Goal: Task Accomplishment & Management: Complete application form

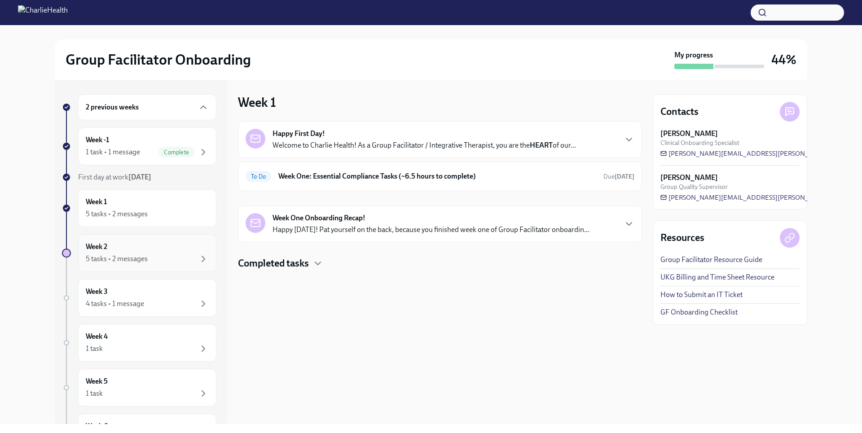
click at [153, 266] on div "Week 2 5 tasks • 2 messages" at bounding box center [147, 253] width 138 height 38
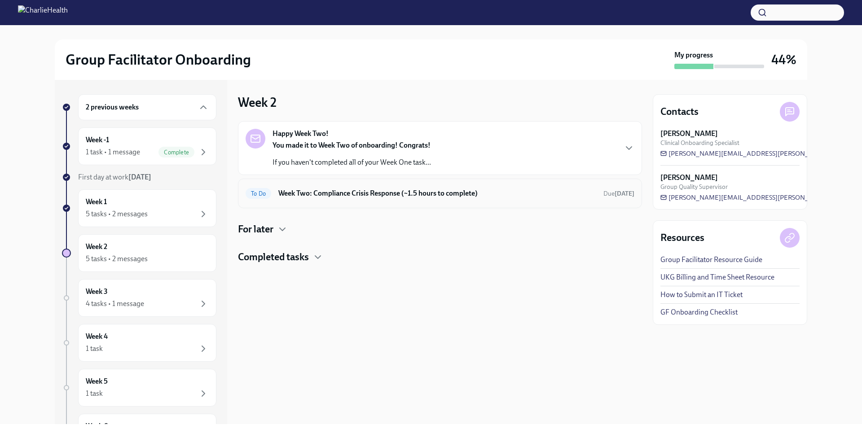
click at [353, 193] on h6 "Week Two: Compliance Crisis Response (~1.5 hours to complete)" at bounding box center [437, 193] width 318 height 10
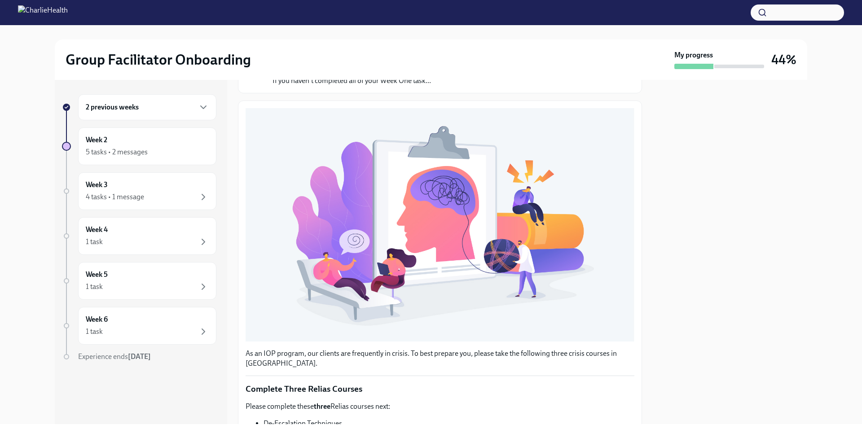
scroll to position [244, 0]
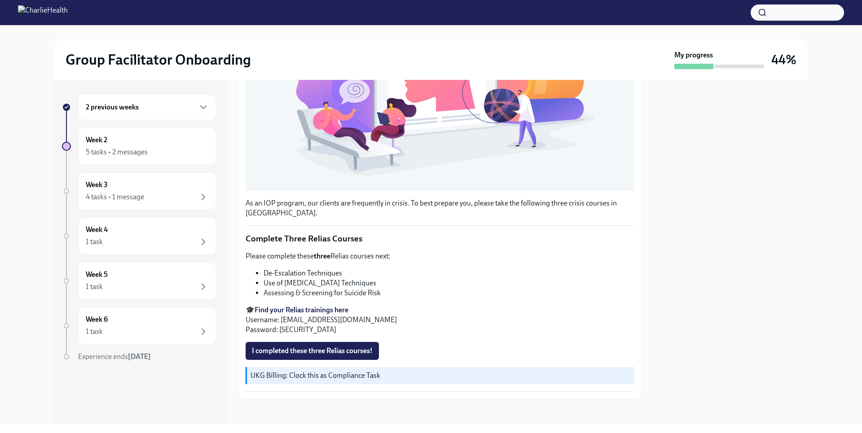
click at [322, 306] on strong "Find your Relias trainings here" at bounding box center [301, 310] width 94 height 9
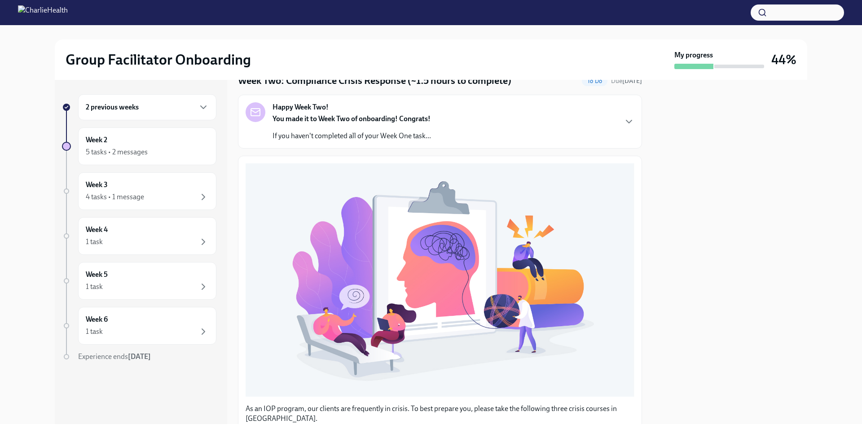
scroll to position [0, 0]
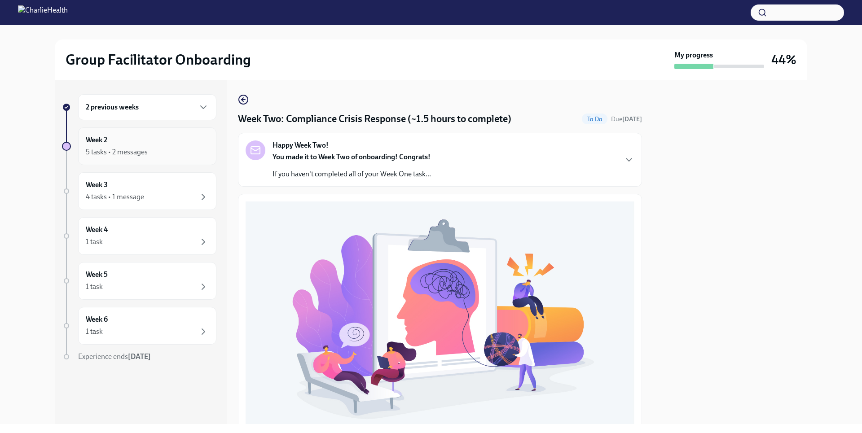
click at [156, 157] on div "5 tasks • 2 messages" at bounding box center [147, 152] width 123 height 11
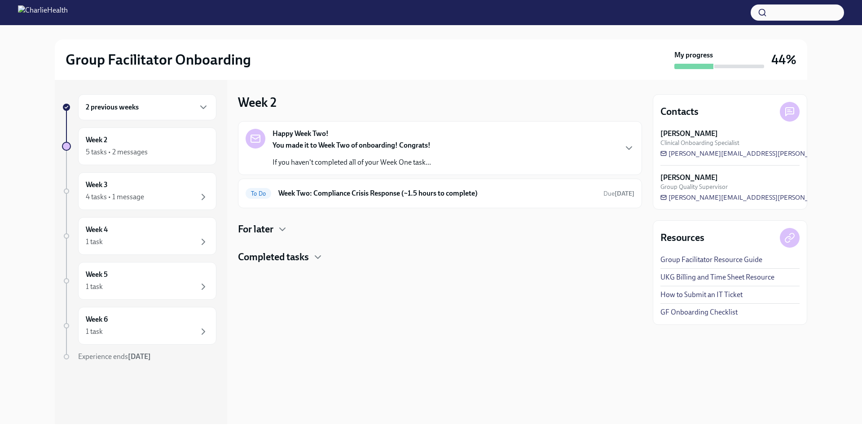
click at [286, 261] on h4 "Completed tasks" at bounding box center [273, 256] width 71 height 13
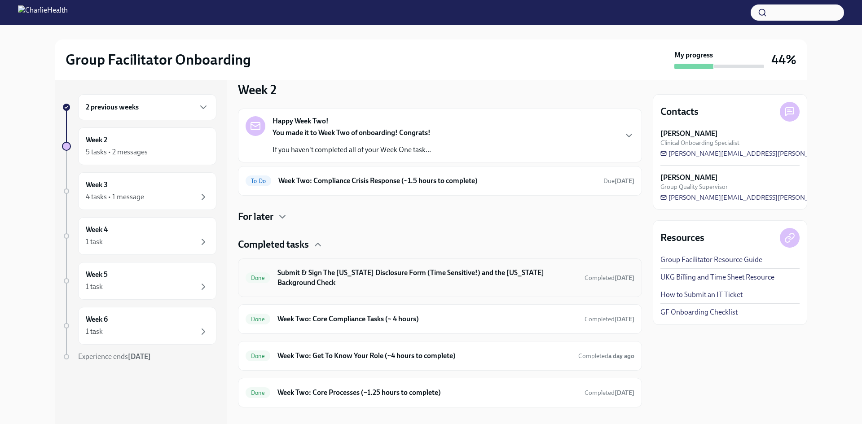
scroll to position [25, 0]
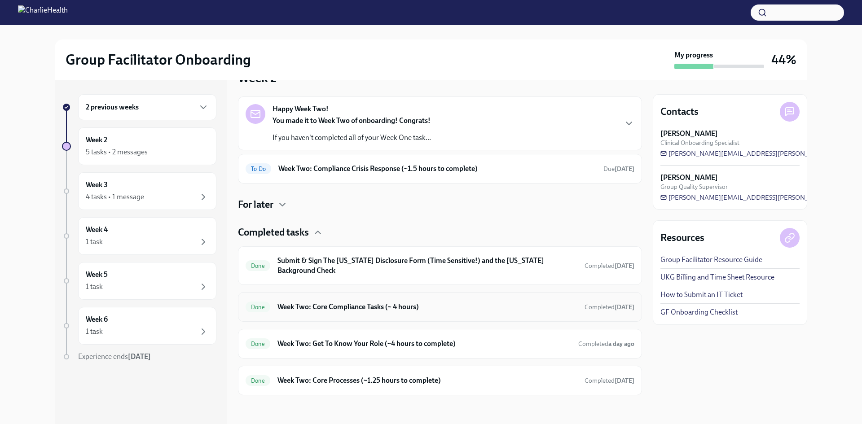
click at [355, 309] on h6 "Week Two: Core Compliance Tasks (~ 4 hours)" at bounding box center [427, 307] width 300 height 10
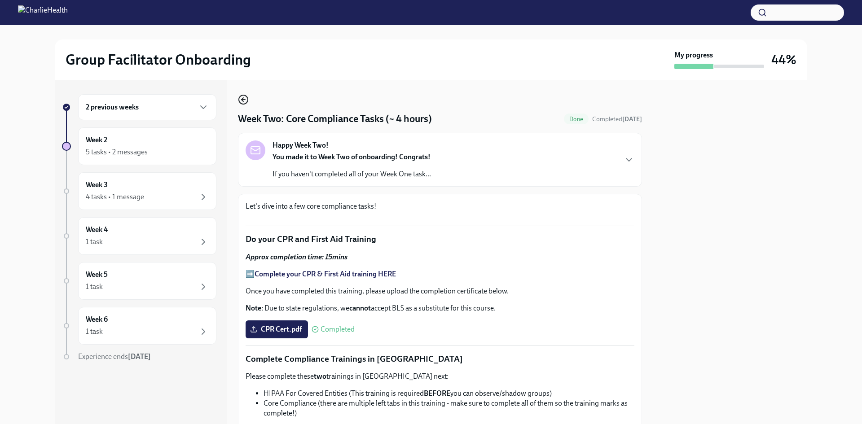
click at [245, 99] on icon "button" at bounding box center [243, 99] width 11 height 11
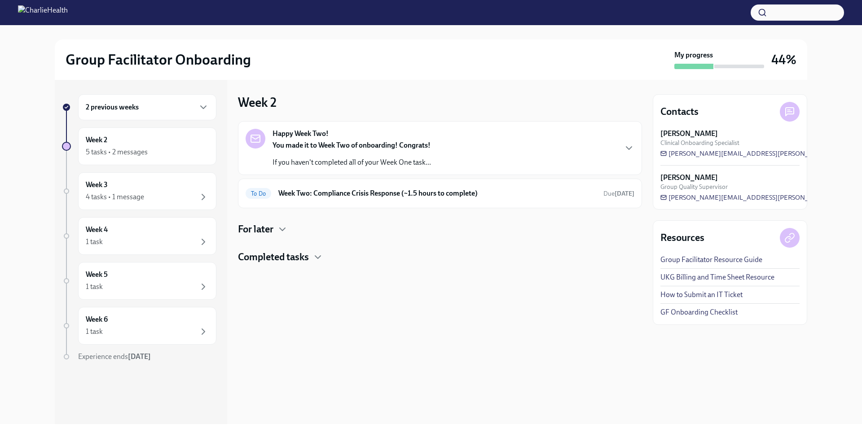
click at [284, 259] on h4 "Completed tasks" at bounding box center [273, 256] width 71 height 13
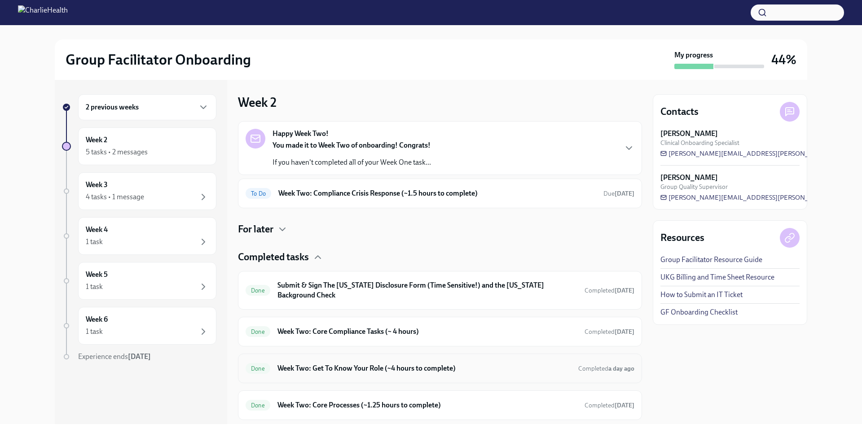
click at [337, 367] on h6 "Week Two: Get To Know Your Role (~4 hours to complete)" at bounding box center [423, 368] width 293 height 10
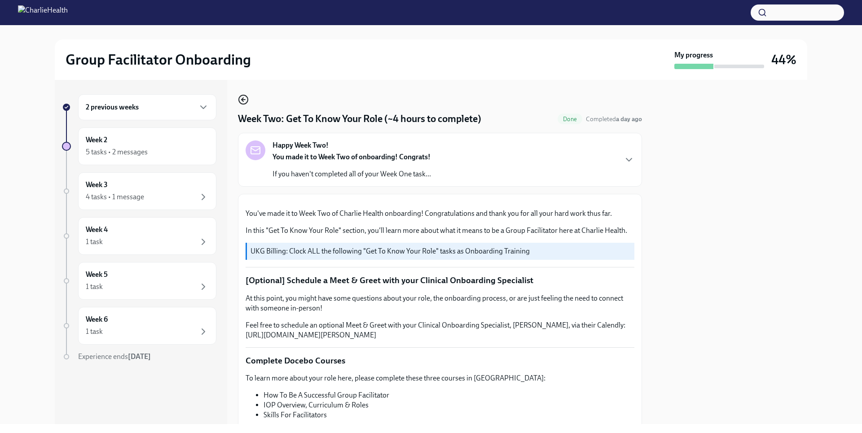
click at [242, 99] on icon "button" at bounding box center [242, 100] width 2 height 4
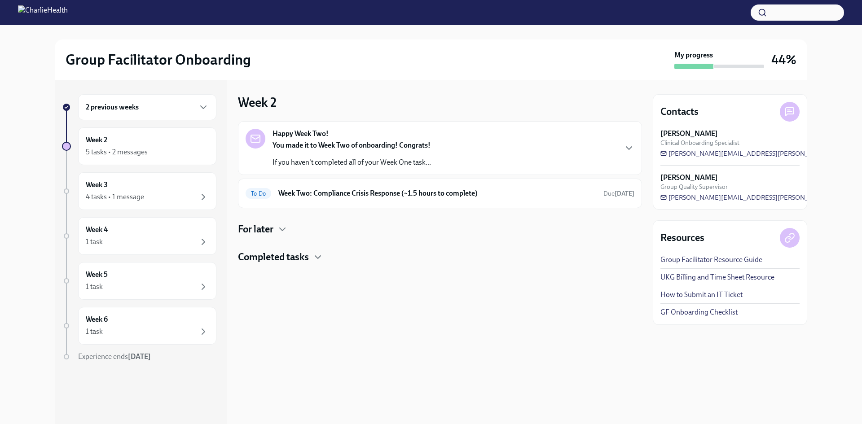
click at [300, 259] on h4 "Completed tasks" at bounding box center [273, 256] width 71 height 13
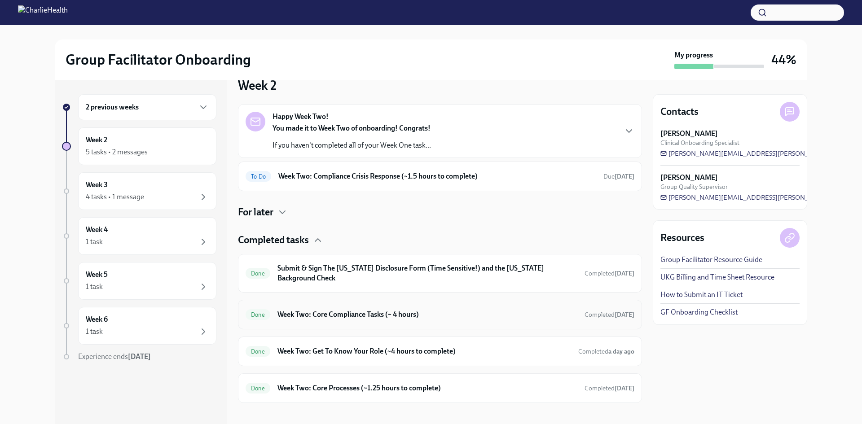
scroll to position [25, 0]
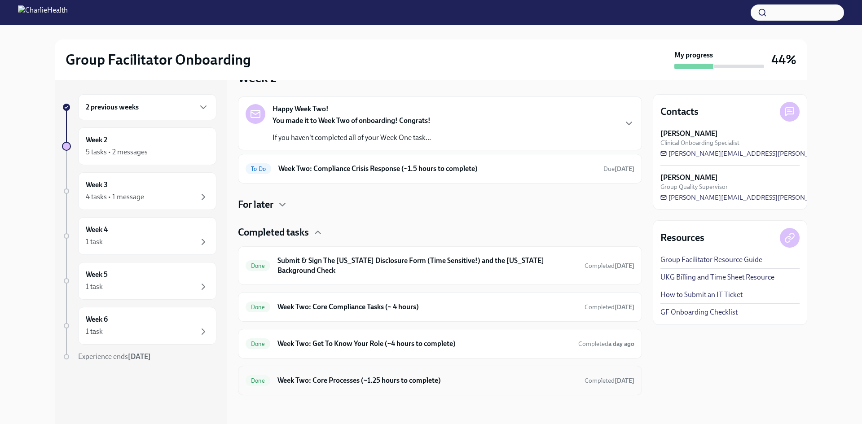
click at [375, 381] on h6 "Week Two: Core Processes (~1.25 hours to complete)" at bounding box center [427, 381] width 300 height 10
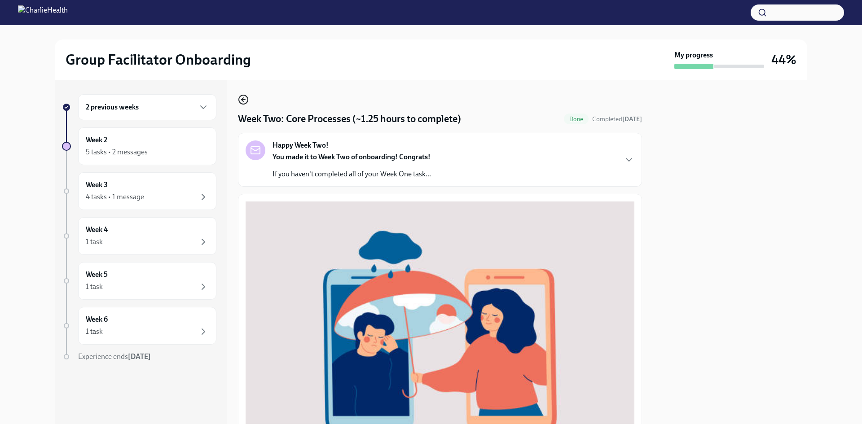
click at [243, 98] on icon "button" at bounding box center [242, 100] width 2 height 4
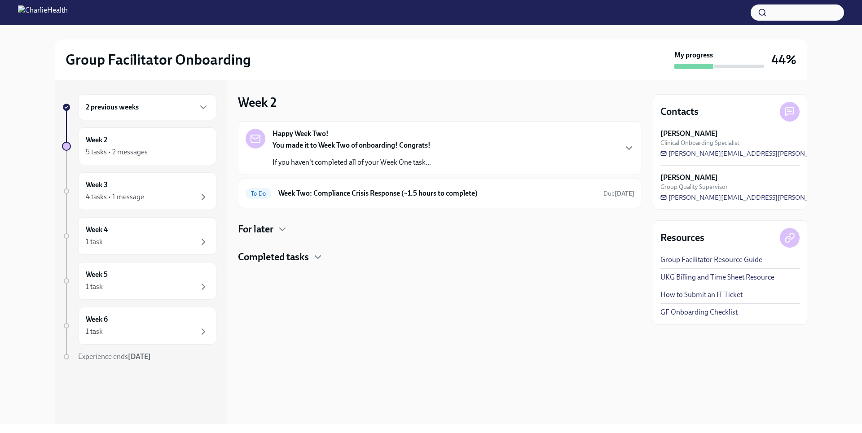
click at [276, 235] on div "For later" at bounding box center [440, 229] width 404 height 13
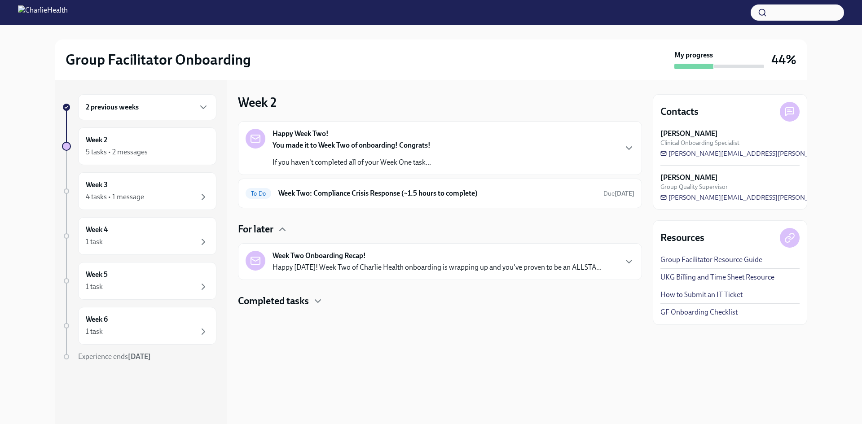
click at [174, 111] on div "2 previous weeks" at bounding box center [147, 107] width 123 height 11
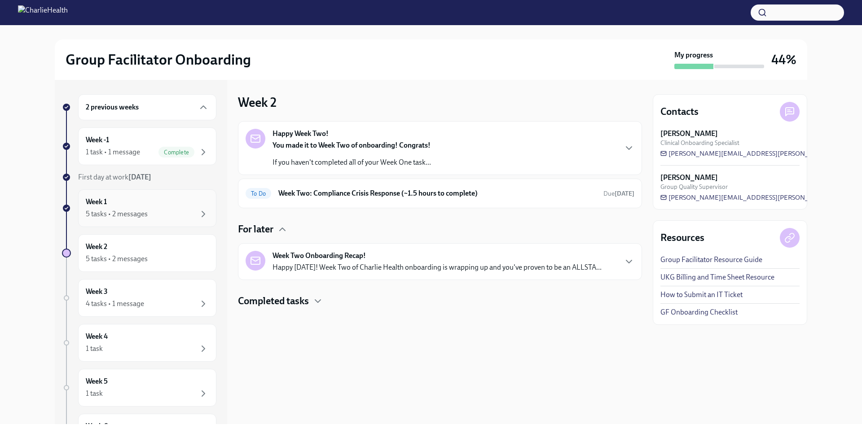
click at [181, 218] on div "5 tasks • 2 messages" at bounding box center [147, 214] width 123 height 11
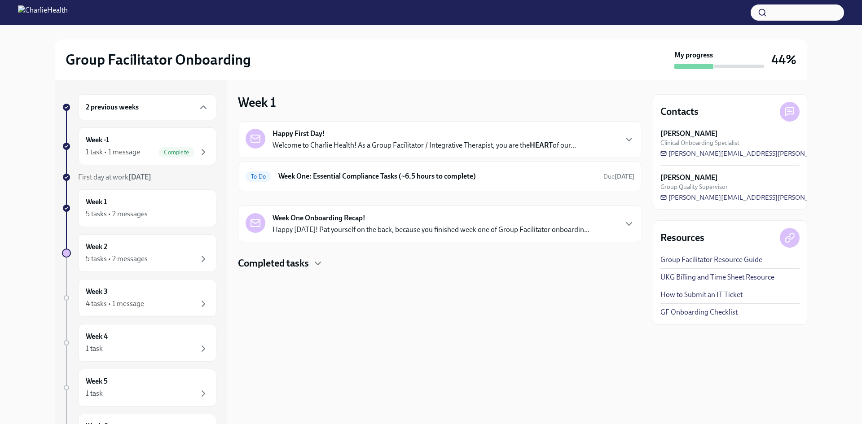
click at [382, 222] on div "Week One Onboarding Recap! Happy [DATE]! Pat yourself on the back, because you …" at bounding box center [430, 224] width 317 height 22
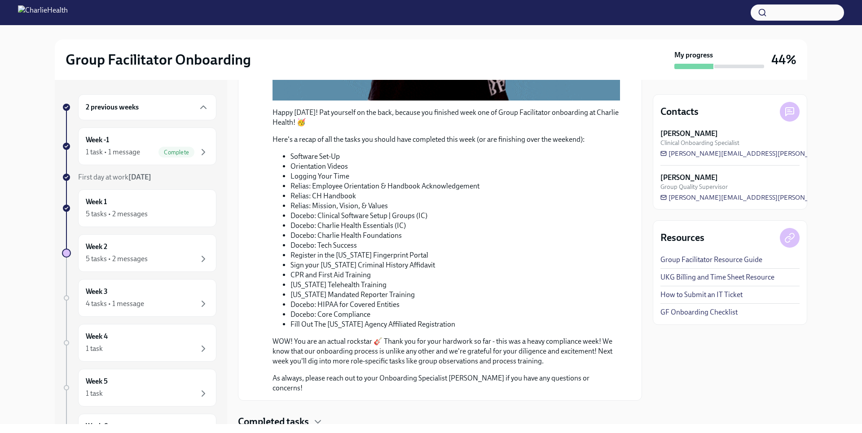
scroll to position [367, 0]
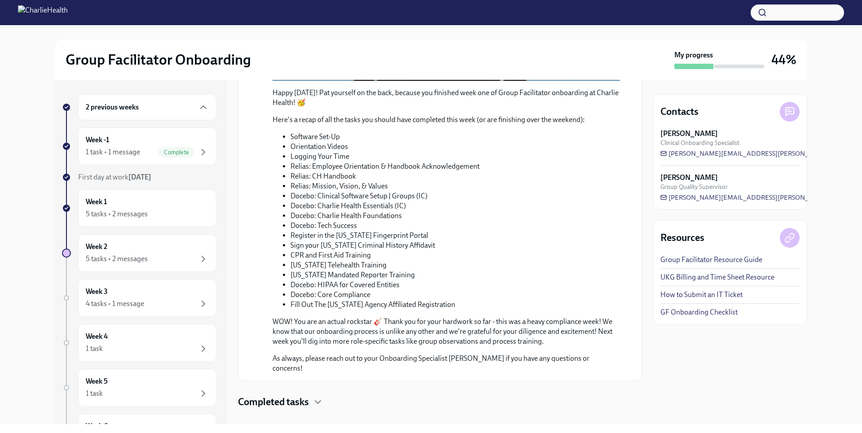
click at [310, 395] on div "Completed tasks" at bounding box center [440, 401] width 404 height 13
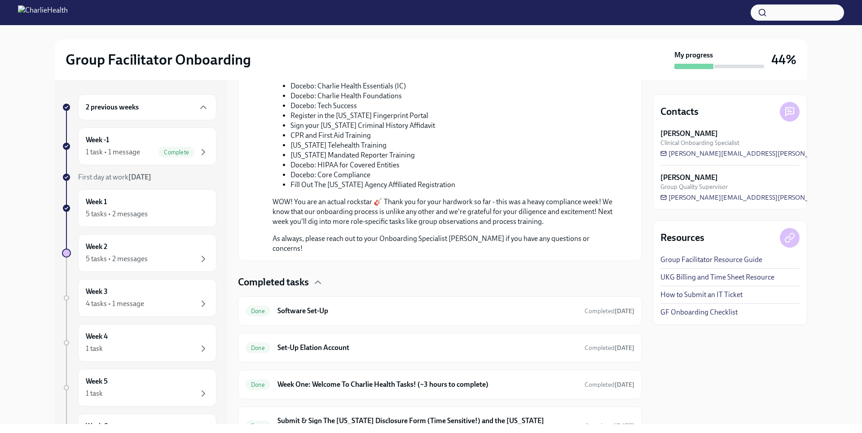
scroll to position [523, 0]
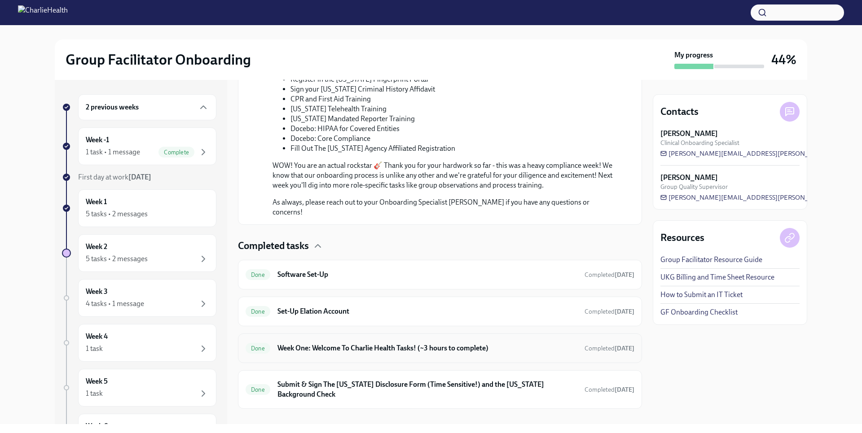
click at [365, 343] on h6 "Week One: Welcome To Charlie Health Tasks! (~3 hours to complete)" at bounding box center [427, 348] width 300 height 10
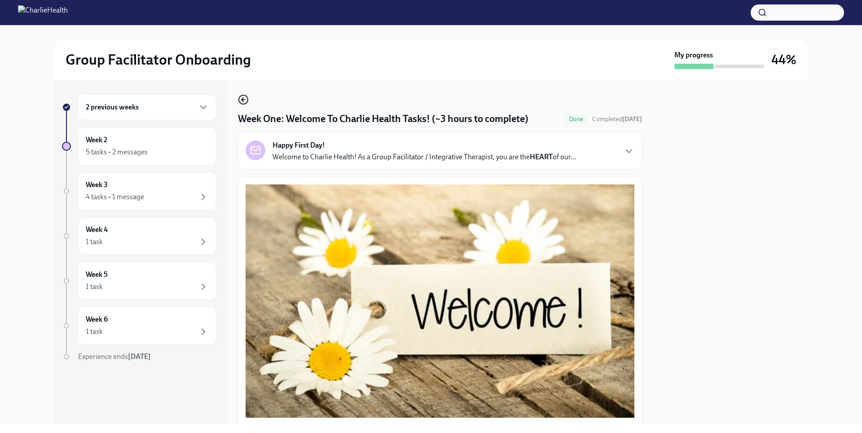
click at [240, 105] on icon "button" at bounding box center [243, 99] width 11 height 11
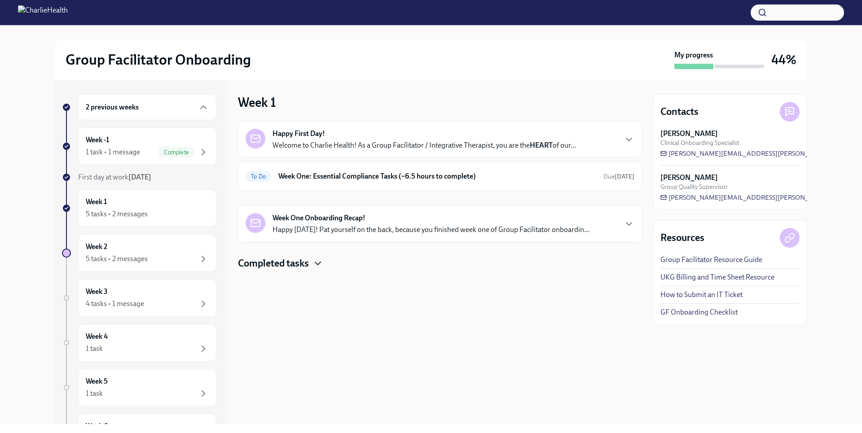
click at [318, 265] on icon "button" at bounding box center [317, 263] width 11 height 11
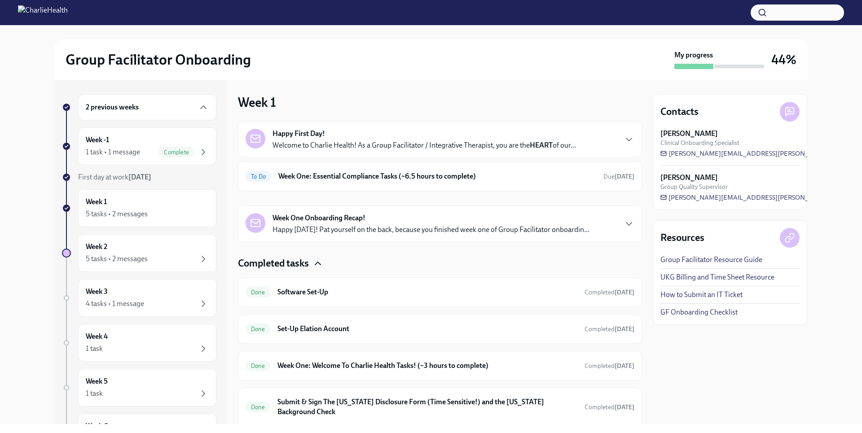
scroll to position [31, 0]
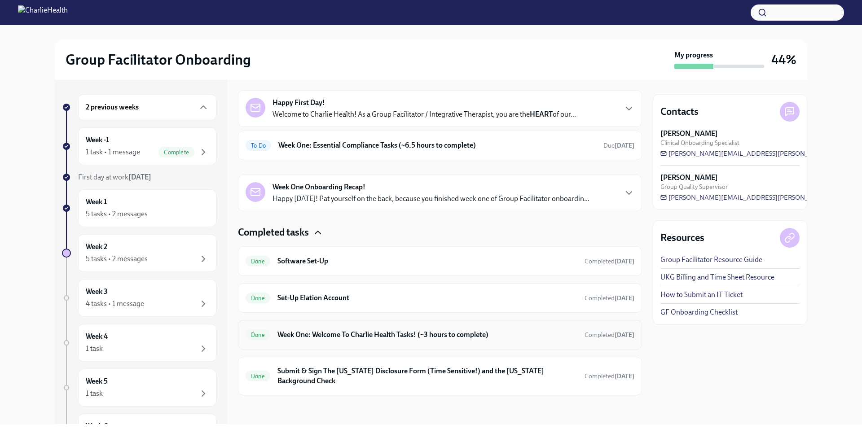
click at [346, 341] on div "Done Week One: Welcome To Charlie Health Tasks! (~3 hours to complete) Complete…" at bounding box center [439, 335] width 389 height 14
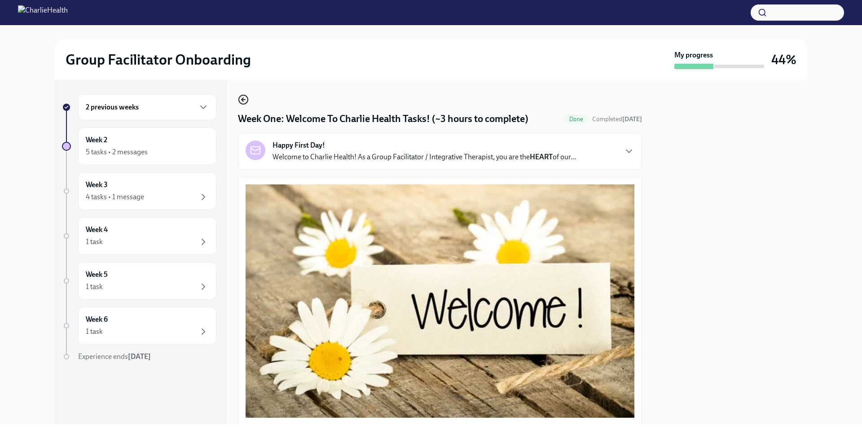
click at [246, 102] on icon "button" at bounding box center [243, 99] width 11 height 11
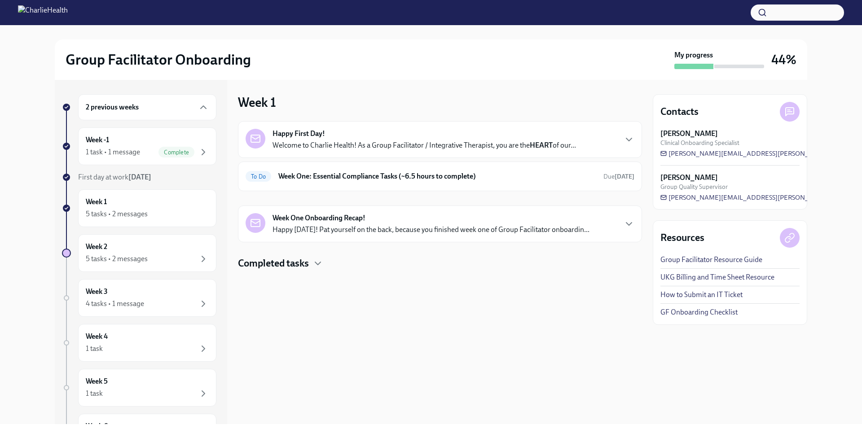
click at [310, 262] on div "Completed tasks" at bounding box center [440, 263] width 404 height 13
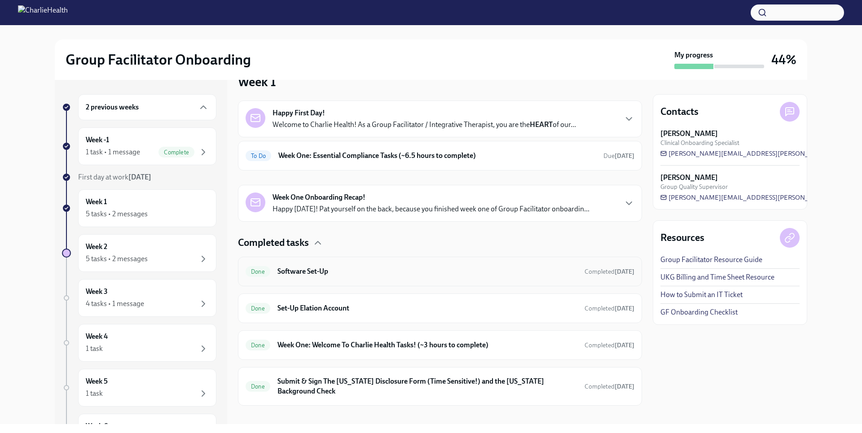
scroll to position [31, 0]
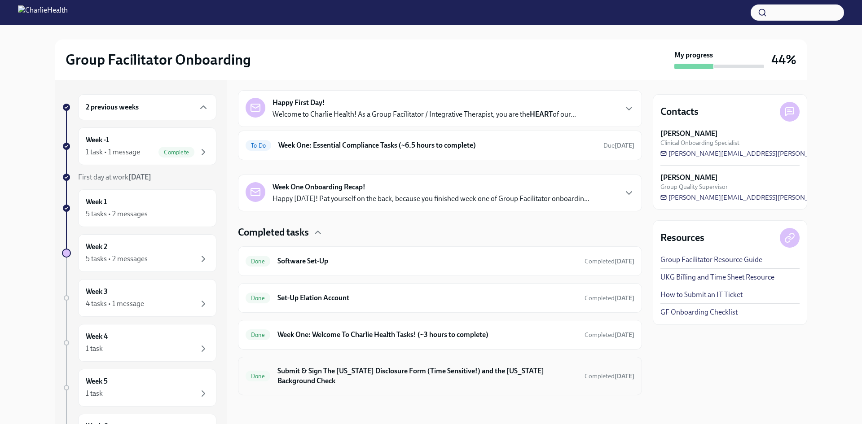
click at [422, 377] on h6 "Submit & Sign The [US_STATE] Disclosure Form (Time Sensitive!) and the [US_STAT…" at bounding box center [427, 376] width 300 height 20
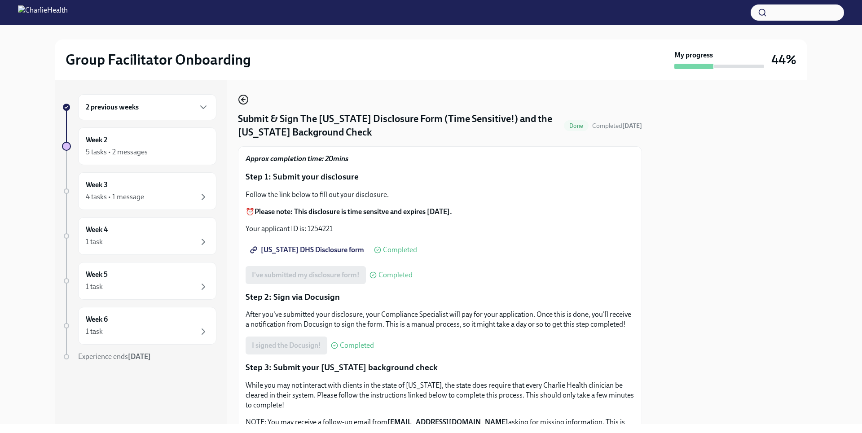
click at [244, 103] on icon "button" at bounding box center [243, 99] width 11 height 11
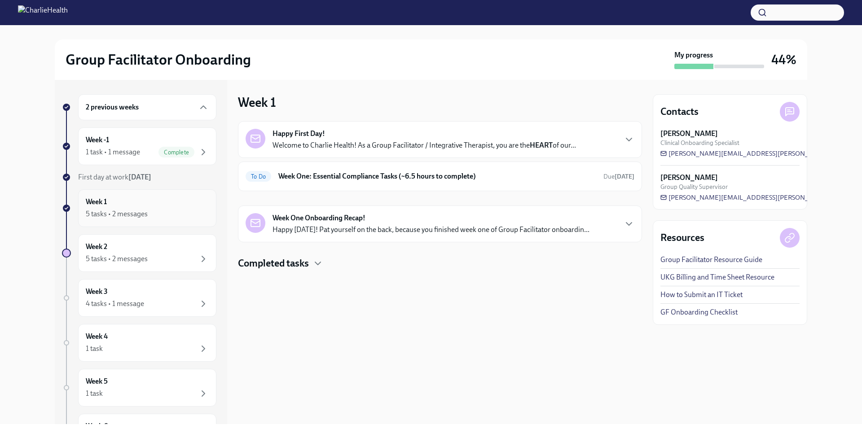
click at [170, 216] on div "5 tasks • 2 messages" at bounding box center [147, 214] width 123 height 11
click at [183, 255] on div "5 tasks • 2 messages" at bounding box center [147, 259] width 123 height 11
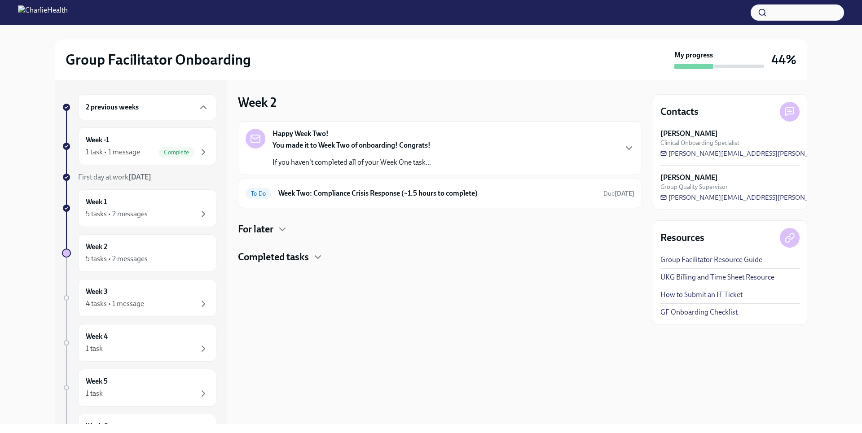
click at [276, 231] on div "For later" at bounding box center [440, 229] width 404 height 13
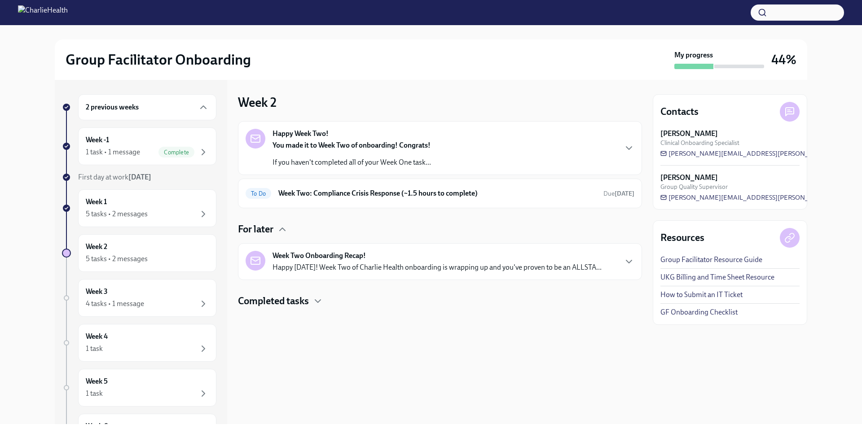
click at [305, 301] on h4 "Completed tasks" at bounding box center [273, 300] width 71 height 13
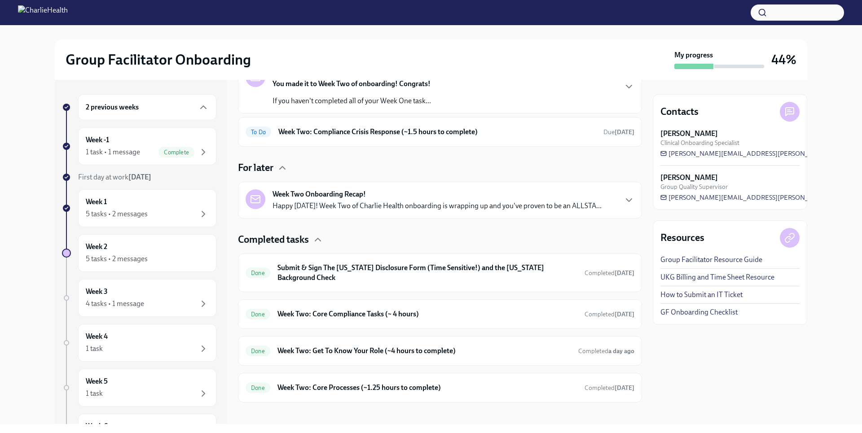
scroll to position [69, 0]
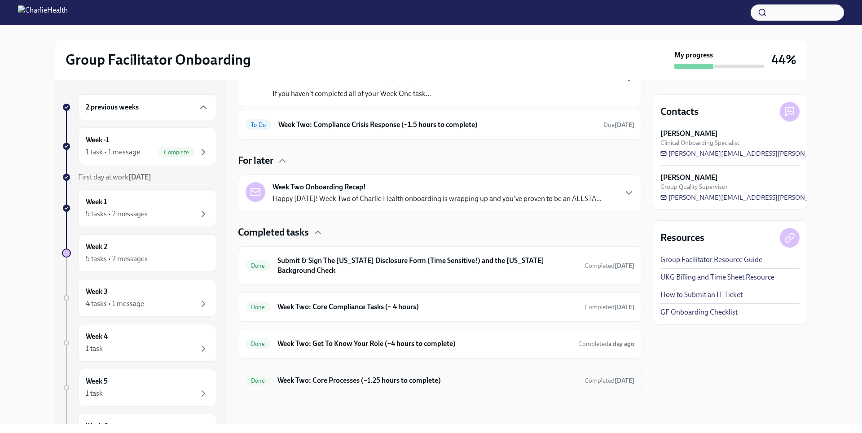
click at [337, 382] on h6 "Week Two: Core Processes (~1.25 hours to complete)" at bounding box center [427, 381] width 300 height 10
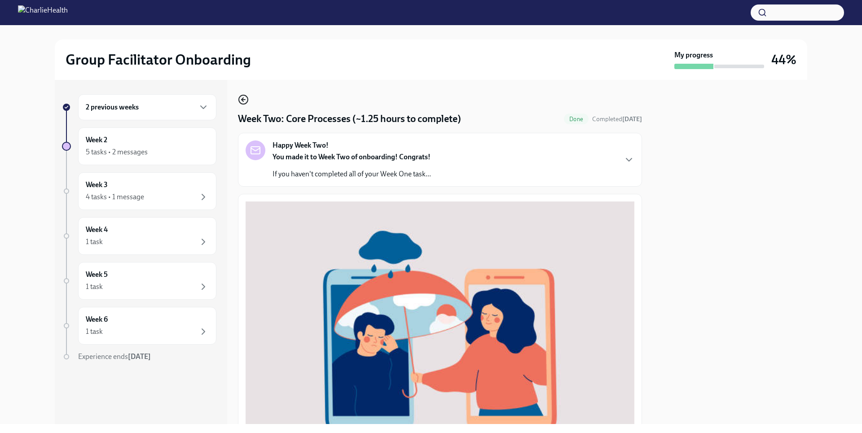
click at [241, 96] on icon "button" at bounding box center [243, 99] width 11 height 11
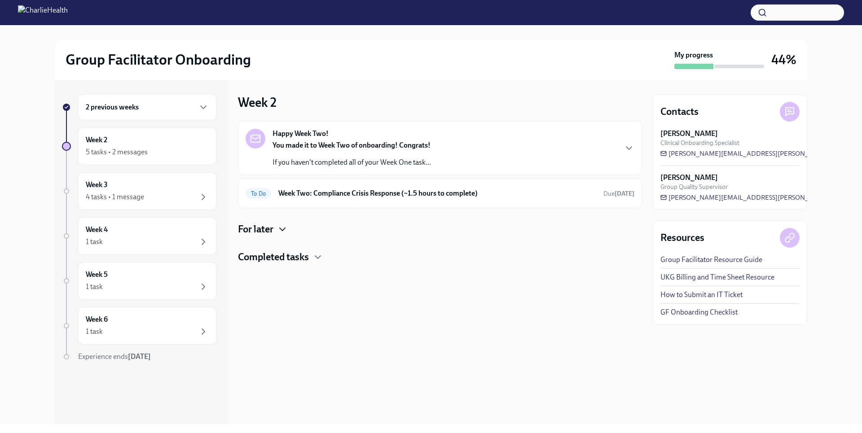
click at [280, 231] on icon "button" at bounding box center [282, 229] width 11 height 11
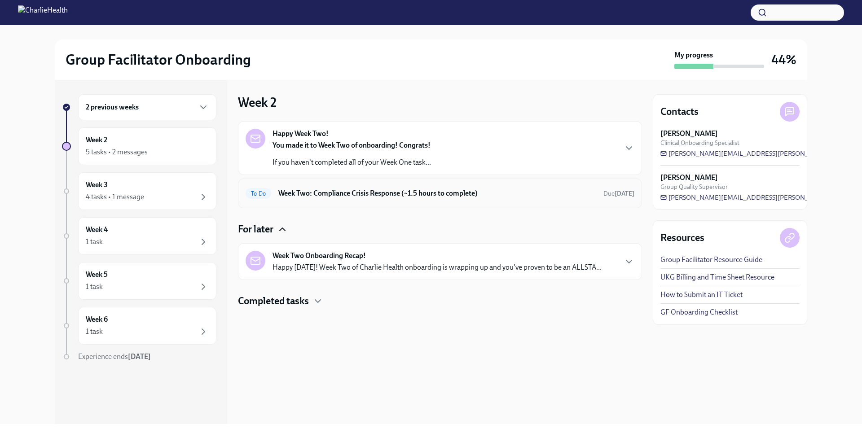
click at [351, 190] on h6 "Week Two: Compliance Crisis Response (~1.5 hours to complete)" at bounding box center [437, 193] width 318 height 10
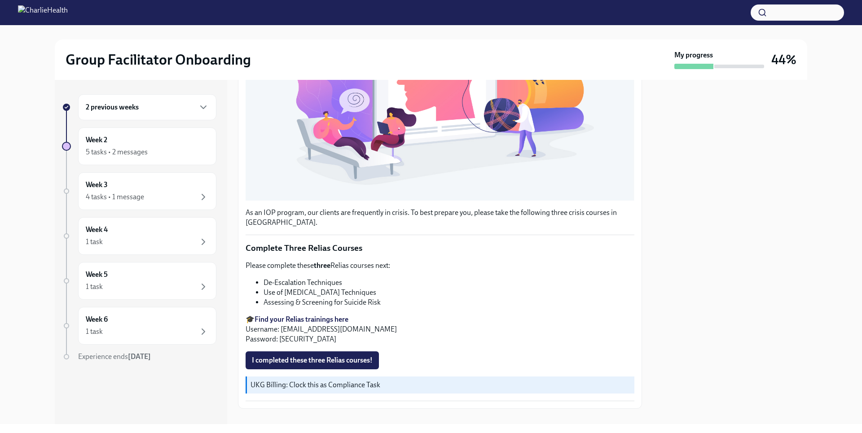
scroll to position [244, 0]
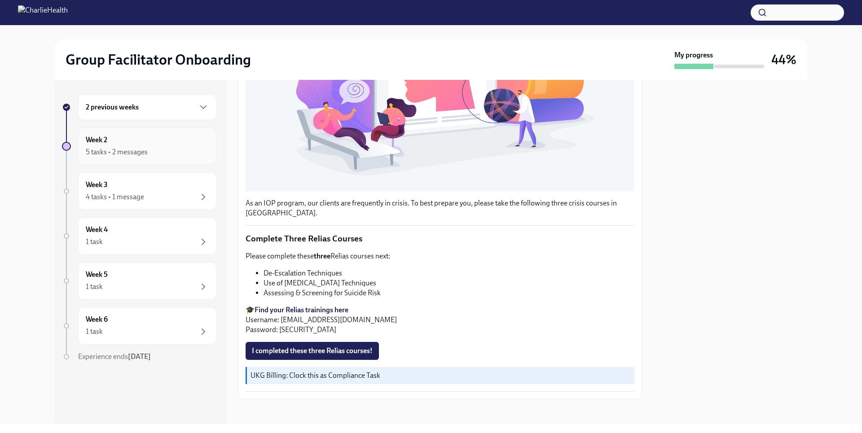
click at [130, 150] on div "5 tasks • 2 messages" at bounding box center [117, 152] width 62 height 10
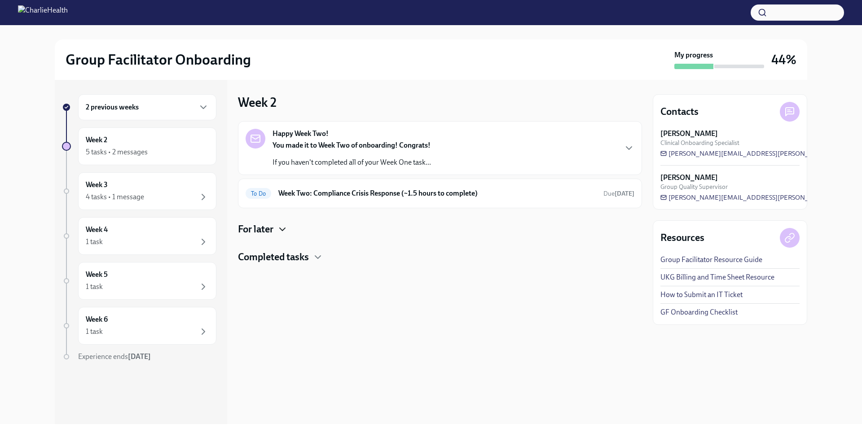
click at [288, 227] on icon "button" at bounding box center [282, 229] width 11 height 11
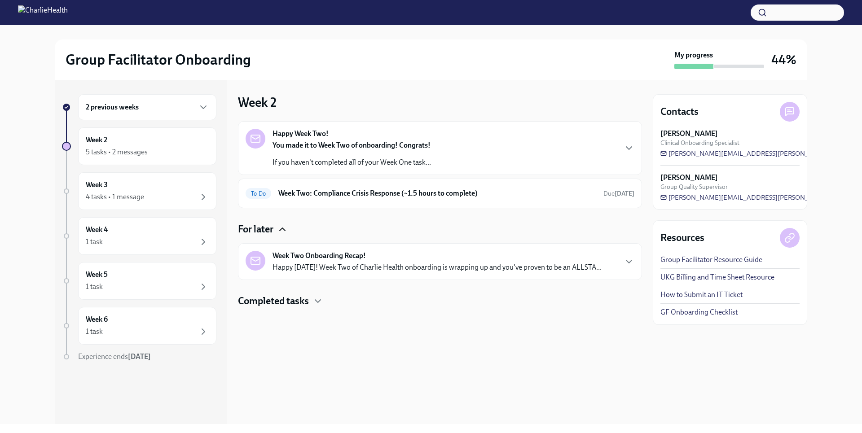
click at [312, 298] on div "Completed tasks" at bounding box center [440, 300] width 404 height 13
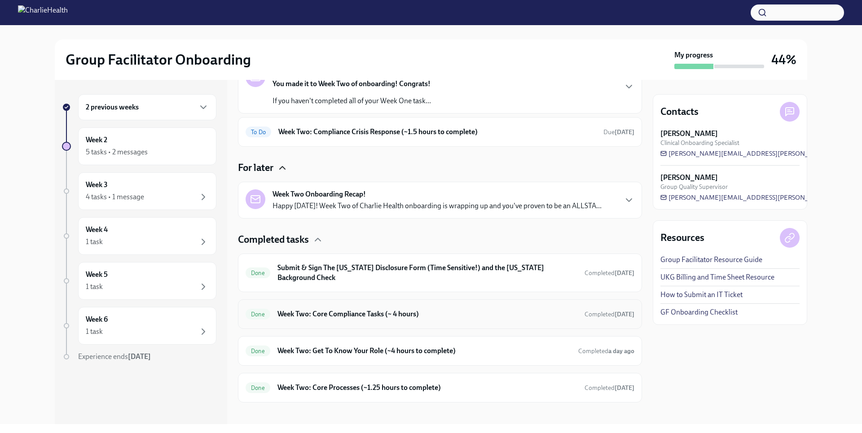
scroll to position [69, 0]
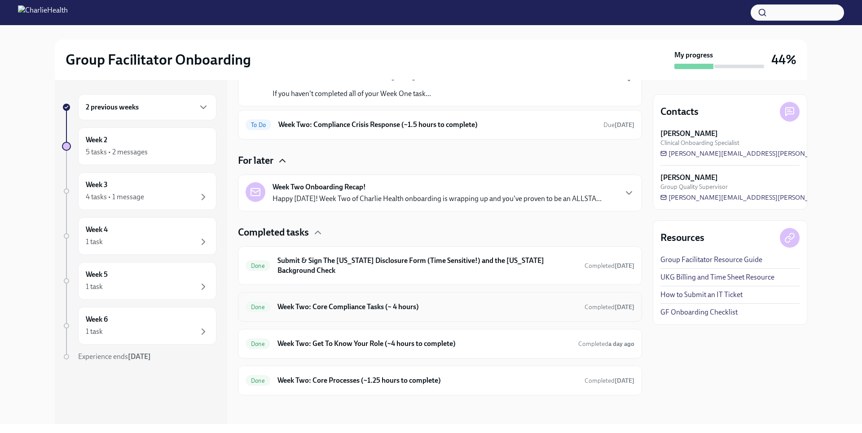
click at [322, 303] on h6 "Week Two: Core Compliance Tasks (~ 4 hours)" at bounding box center [427, 307] width 300 height 10
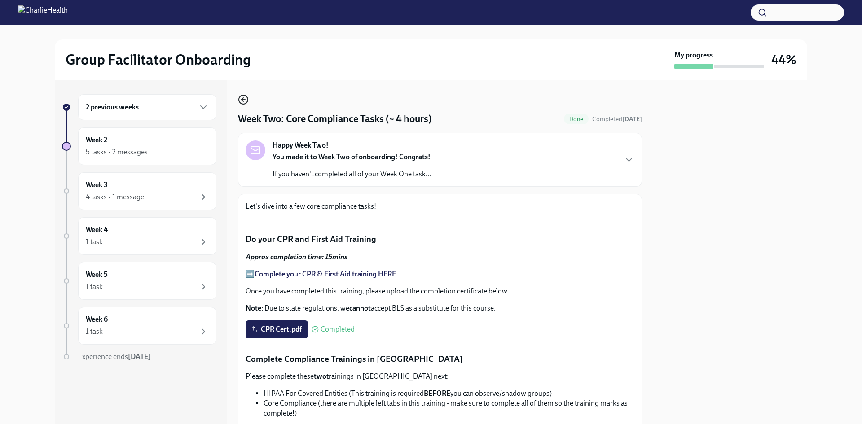
click at [241, 99] on icon "button" at bounding box center [243, 99] width 11 height 11
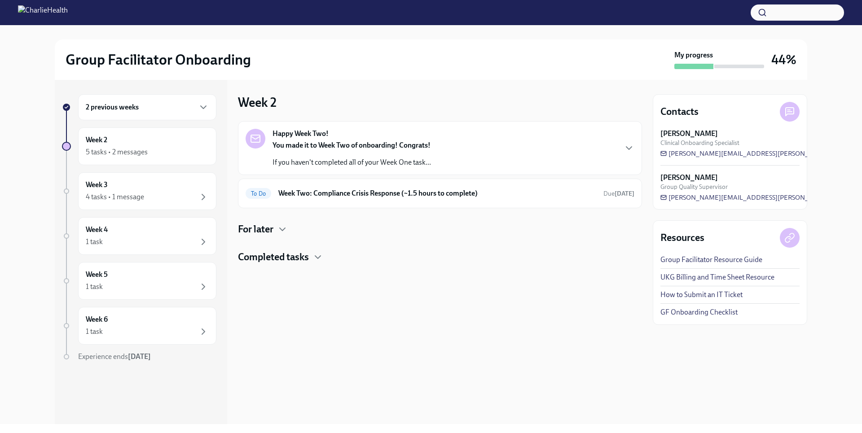
click at [315, 263] on div "Completed tasks" at bounding box center [440, 256] width 404 height 13
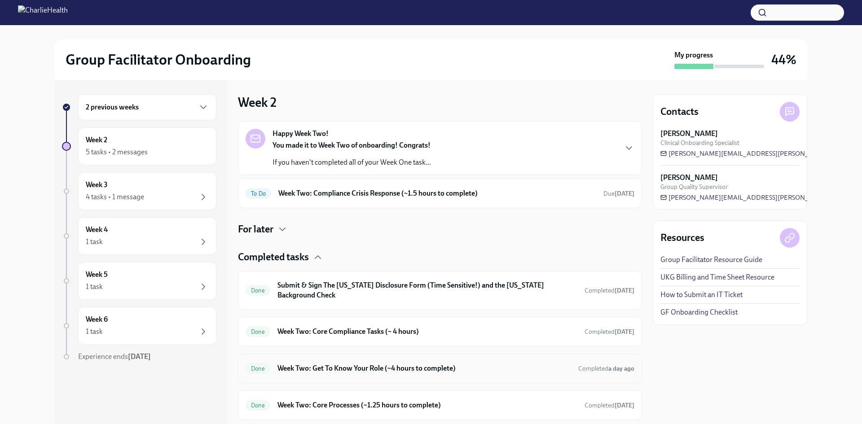
click at [342, 369] on h6 "Week Two: Get To Know Your Role (~4 hours to complete)" at bounding box center [423, 368] width 293 height 10
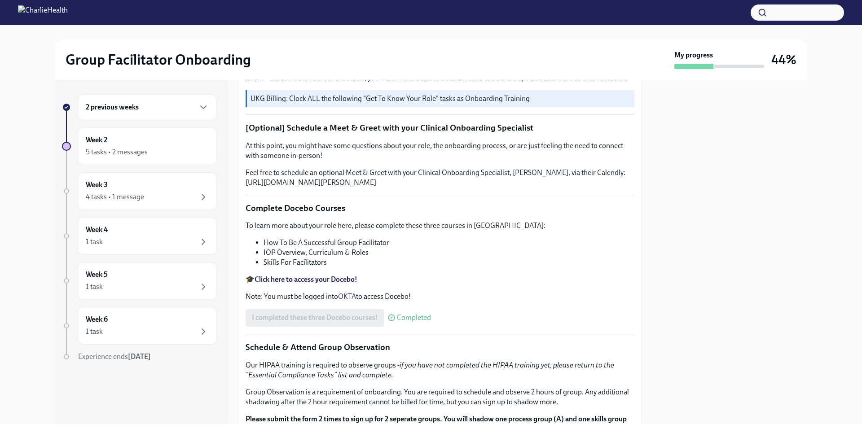
scroll to position [404, 0]
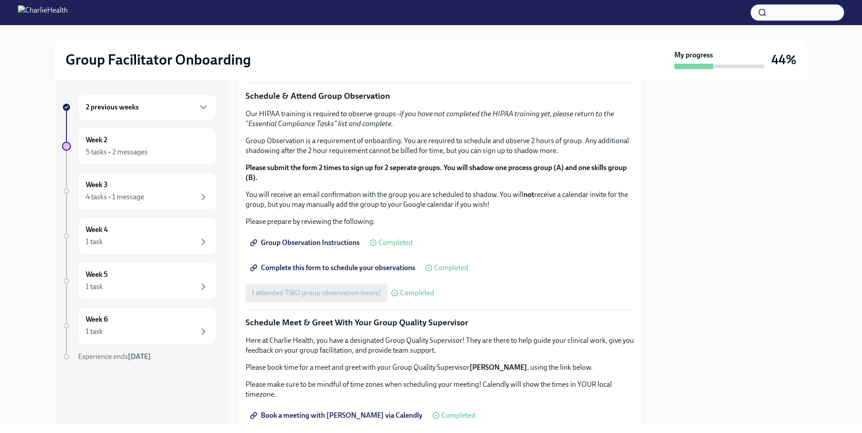
click at [327, 32] on strong "Click here to access your Docebo!" at bounding box center [305, 28] width 103 height 9
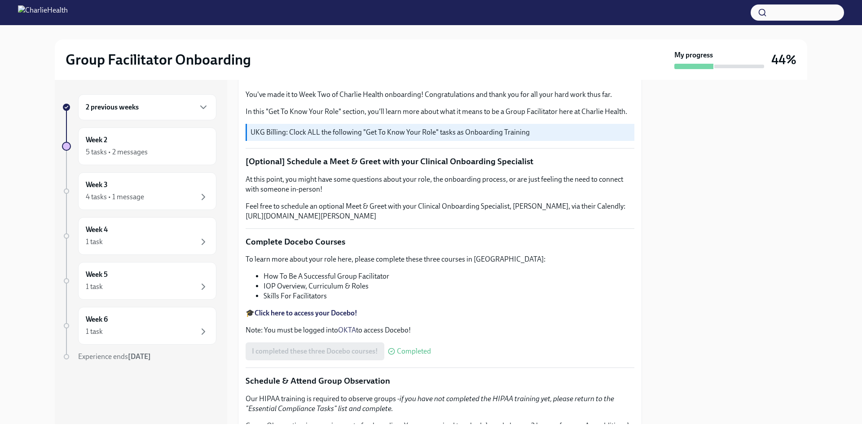
scroll to position [0, 0]
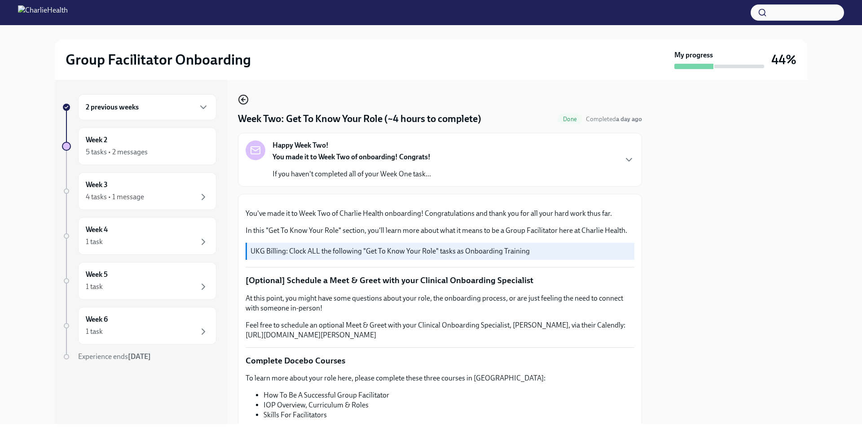
click at [240, 96] on circle "button" at bounding box center [243, 99] width 9 height 9
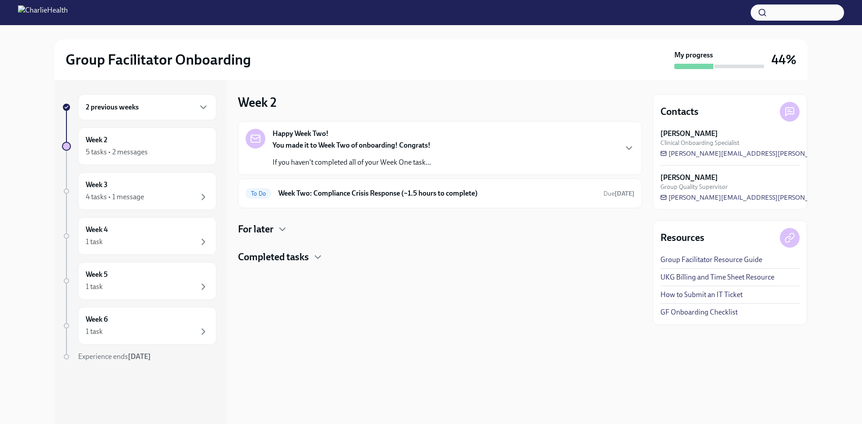
click at [298, 254] on h4 "Completed tasks" at bounding box center [273, 256] width 71 height 13
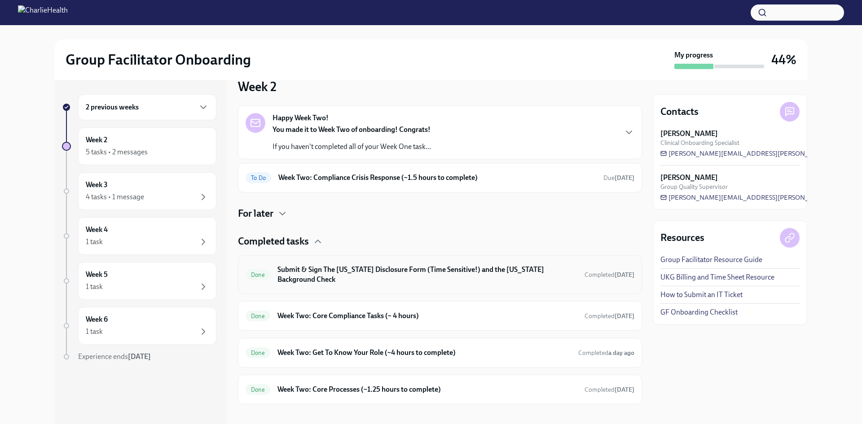
scroll to position [25, 0]
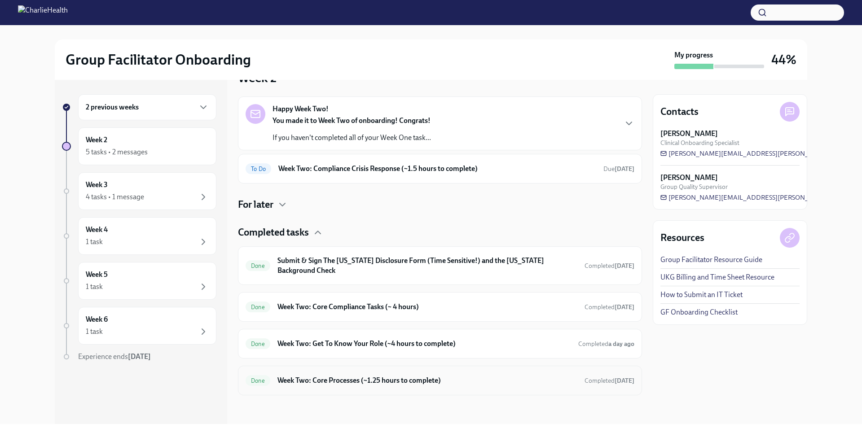
click at [427, 383] on h6 "Week Two: Core Processes (~1.25 hours to complete)" at bounding box center [427, 381] width 300 height 10
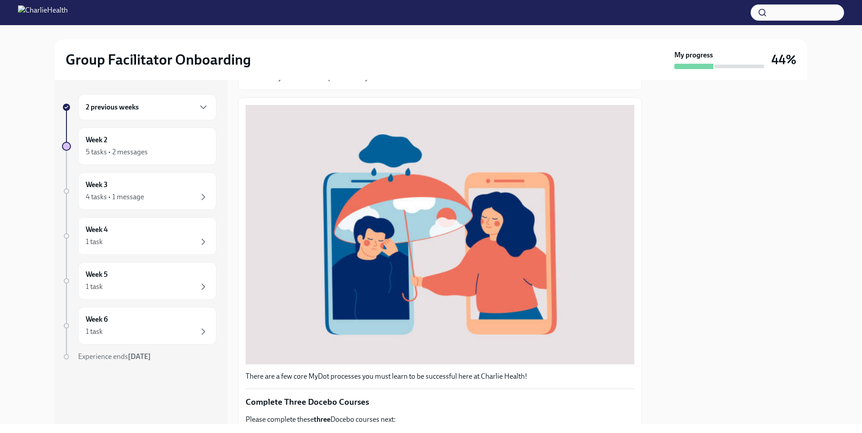
scroll to position [278, 0]
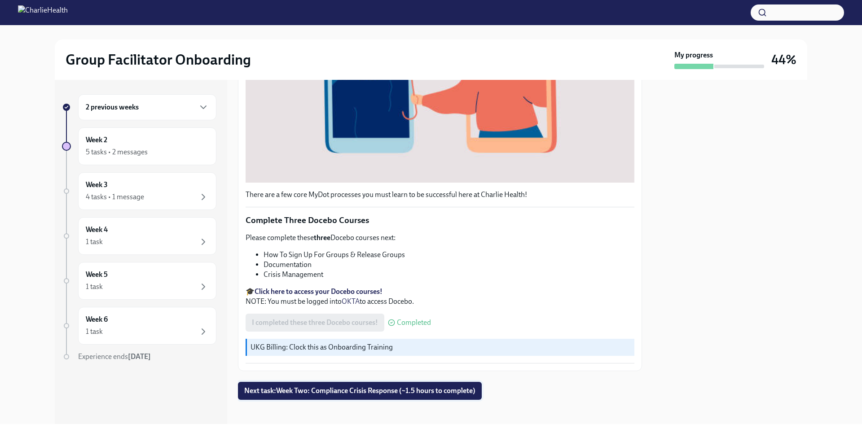
click at [416, 386] on span "Next task : Week Two: Compliance Crisis Response (~1.5 hours to complete)" at bounding box center [359, 390] width 231 height 9
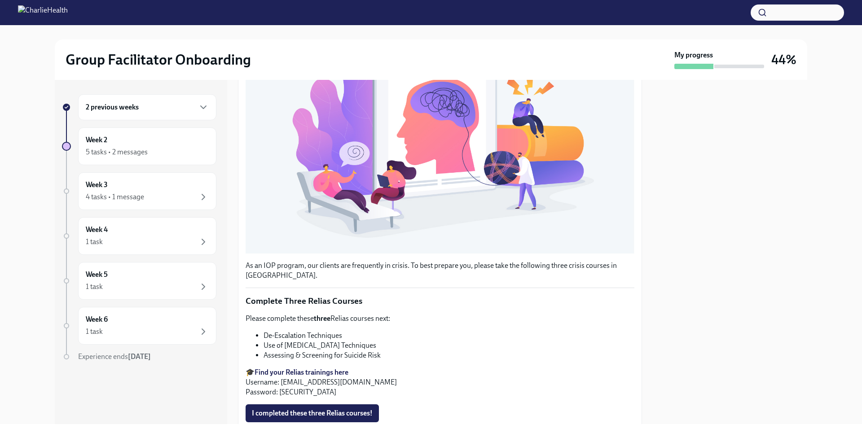
scroll to position [244, 0]
